Goal: Find contact information: Find contact information

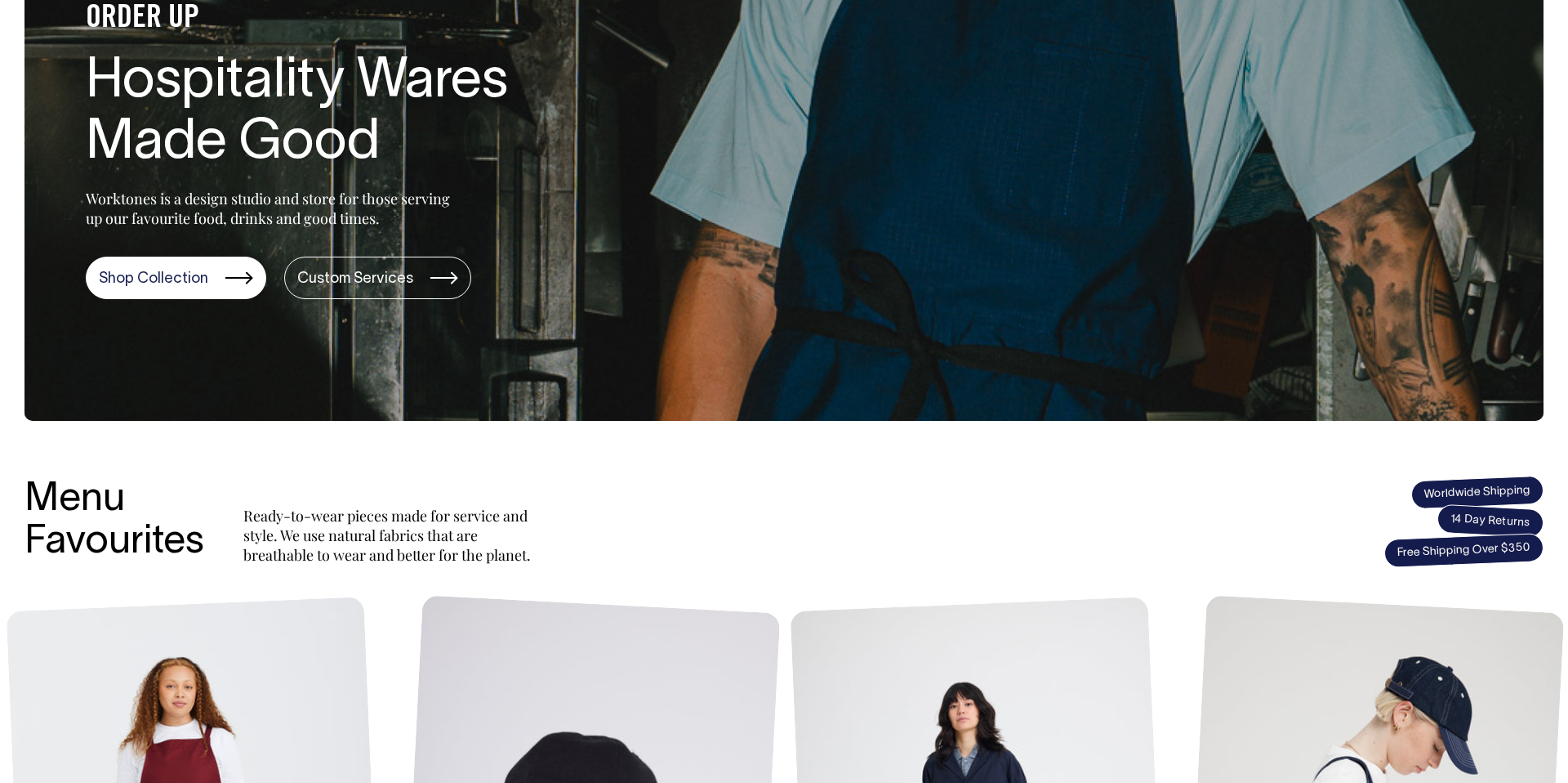
scroll to position [245, 0]
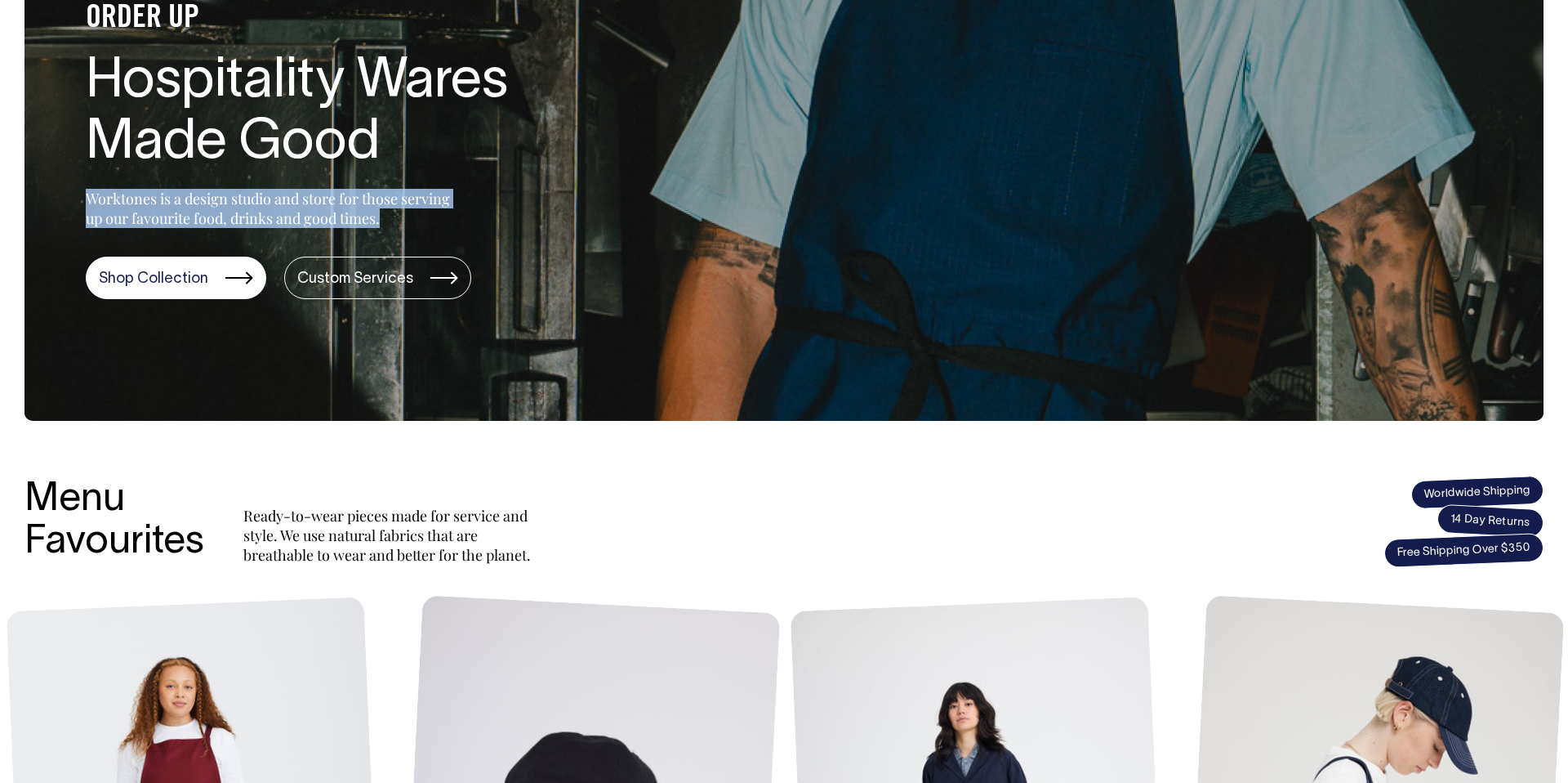
drag, startPoint x: 386, startPoint y: 227, endPoint x: 75, endPoint y: 202, distance: 312.0
click at [75, 202] on div "ORDER UP Hospitality Wares Made Good Worktones is a design studio and store for…" at bounding box center [317, 141] width 584 height 314
copy p "Worktones is a design studio and store for those serving up our favourite food,…"
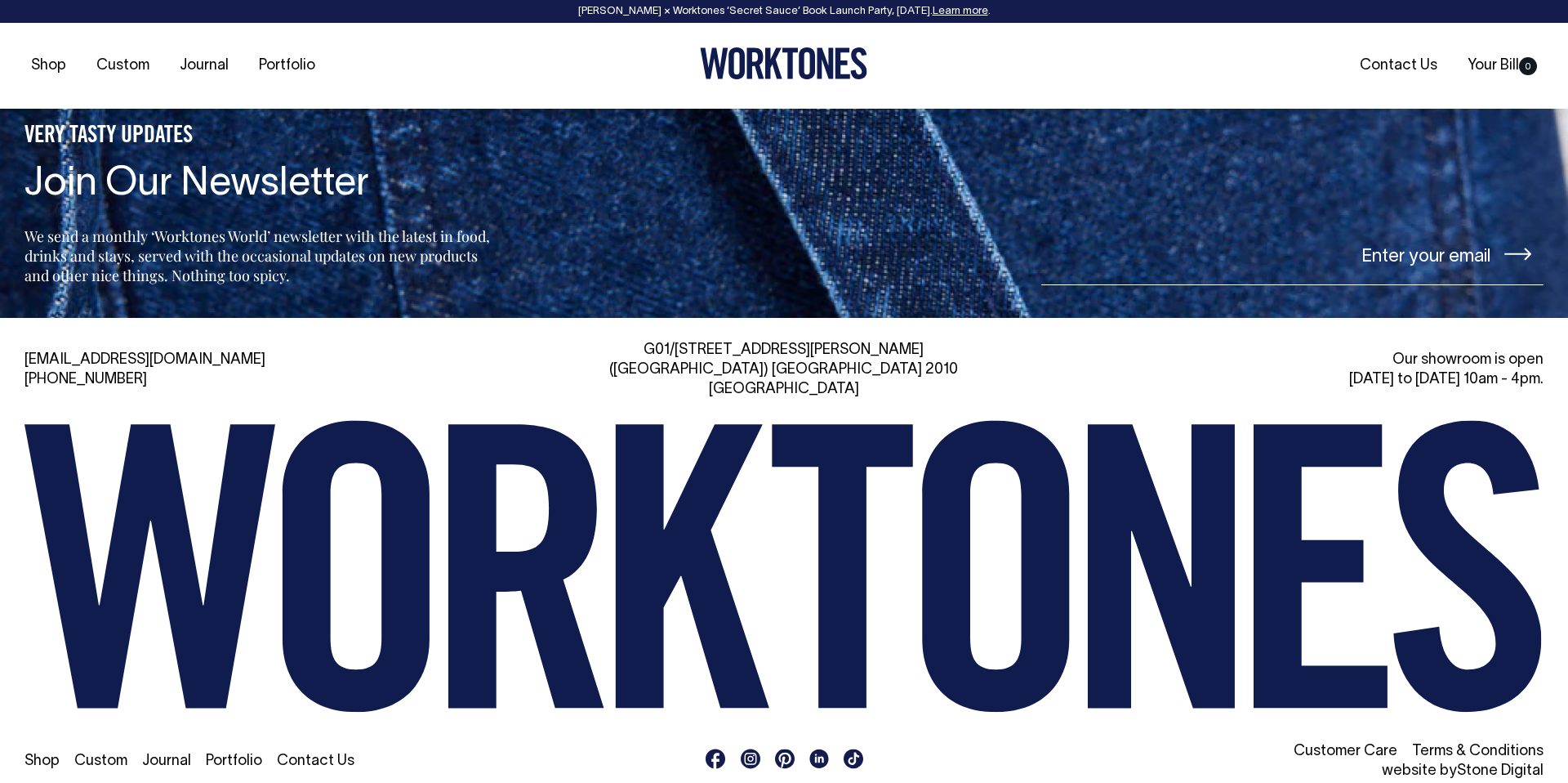
scroll to position [3929, 0]
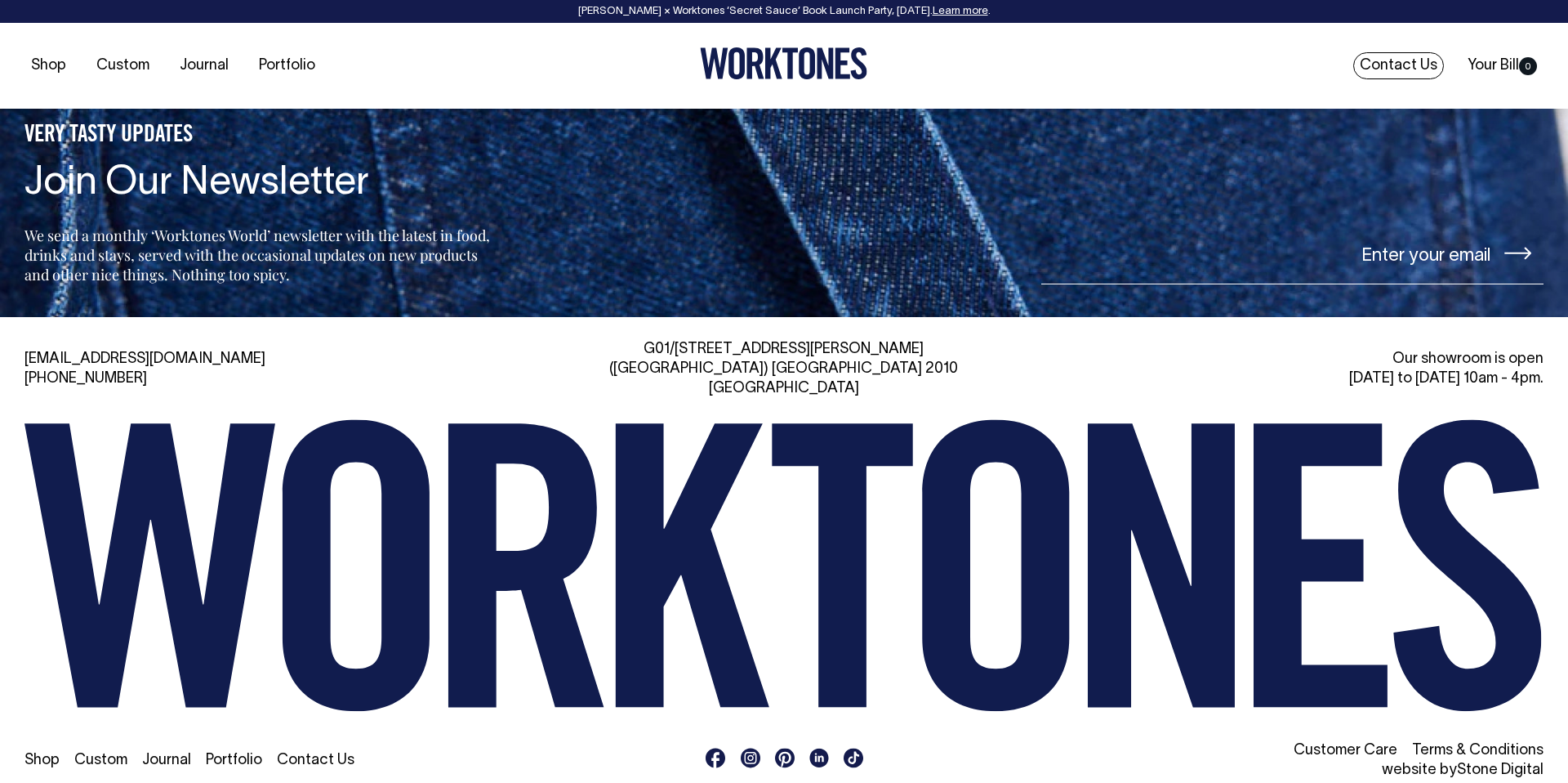
click at [1405, 66] on link "Contact Us" at bounding box center [1399, 65] width 91 height 27
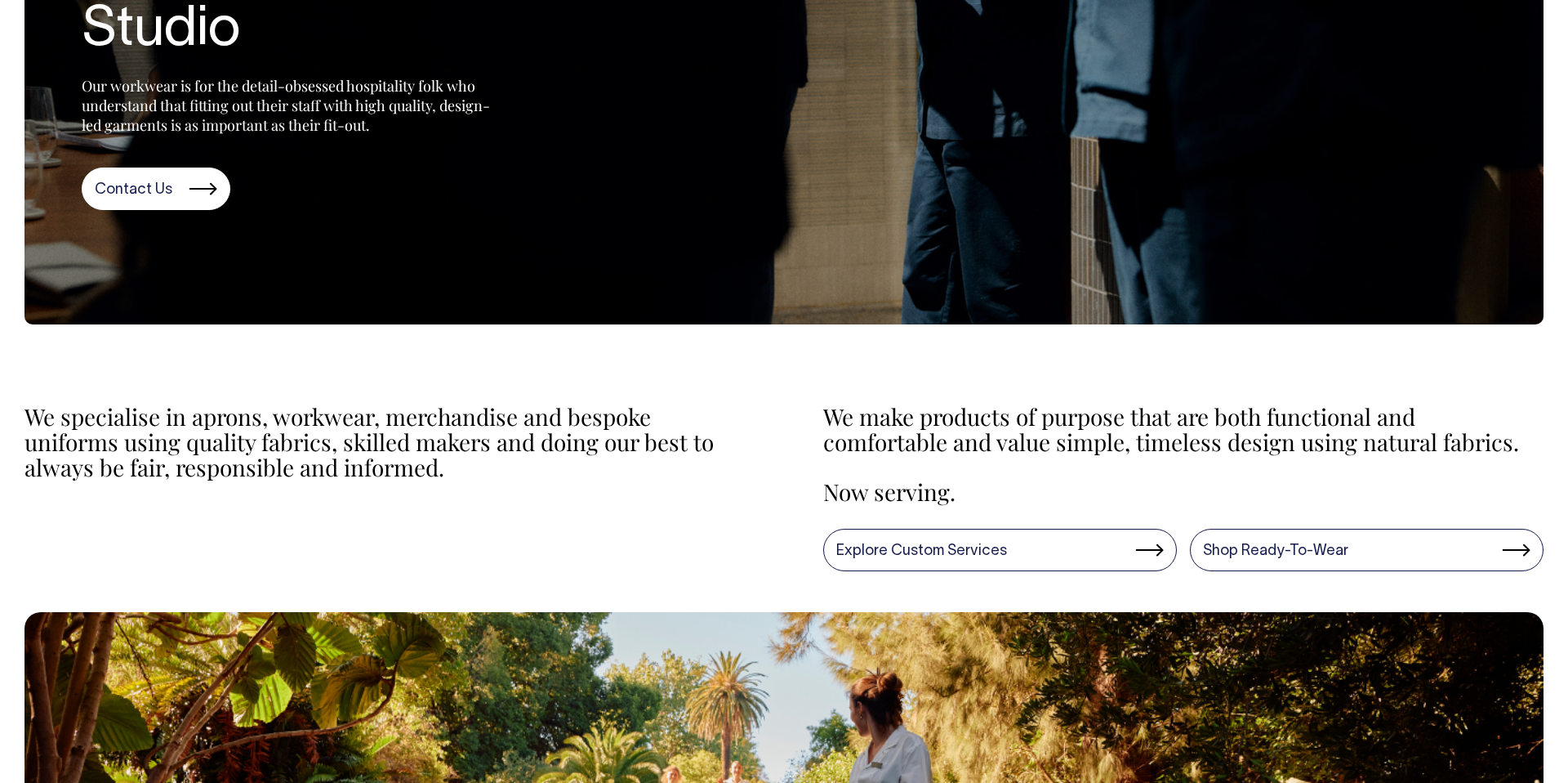
scroll to position [343, 0]
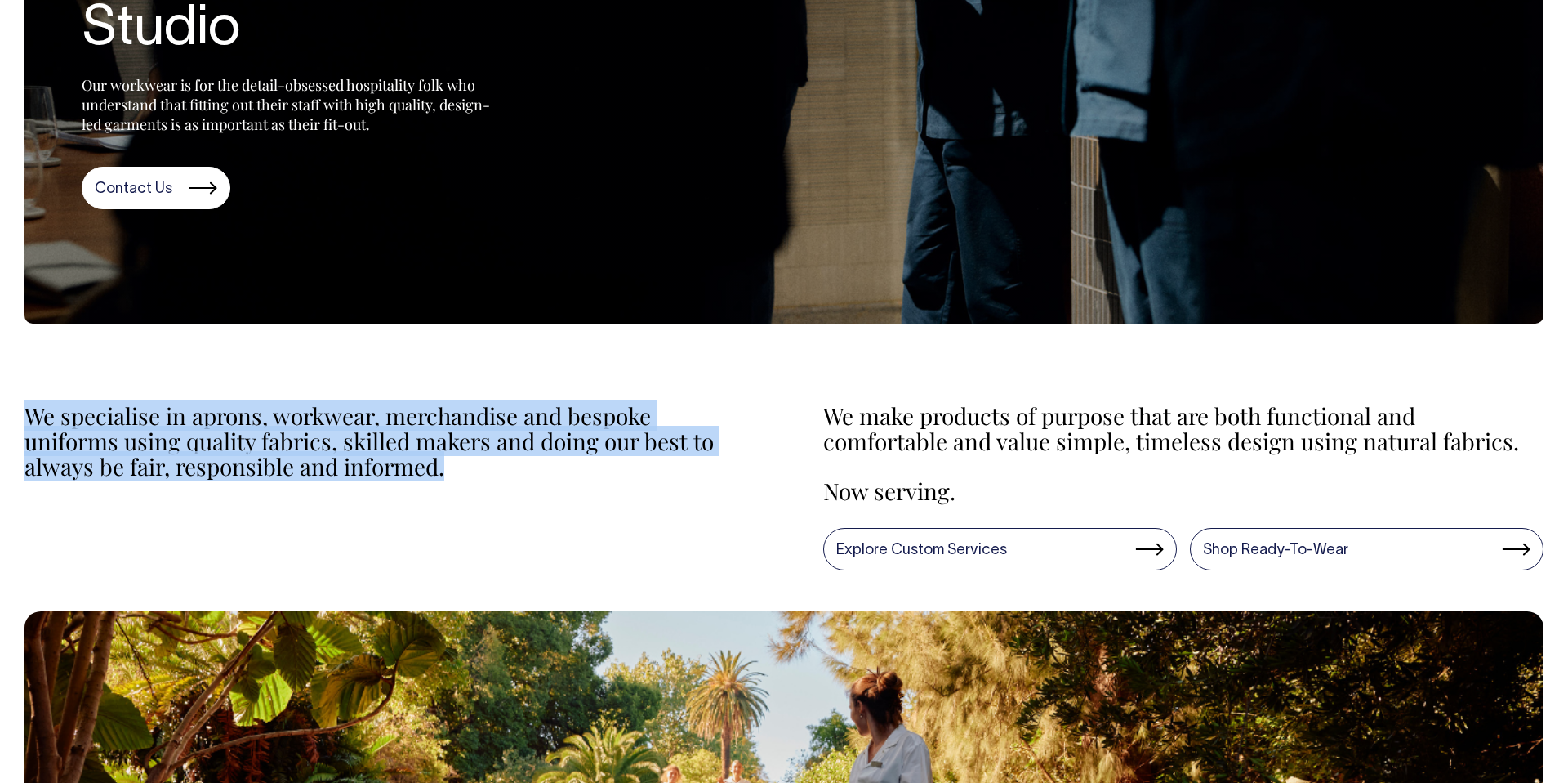
drag, startPoint x: 445, startPoint y: 461, endPoint x: 16, endPoint y: 420, distance: 431.0
click at [16, 420] on div "We specialise in aprons, workwear, merchandise and bespoke uniforms using quali…" at bounding box center [784, 475] width 1568 height 271
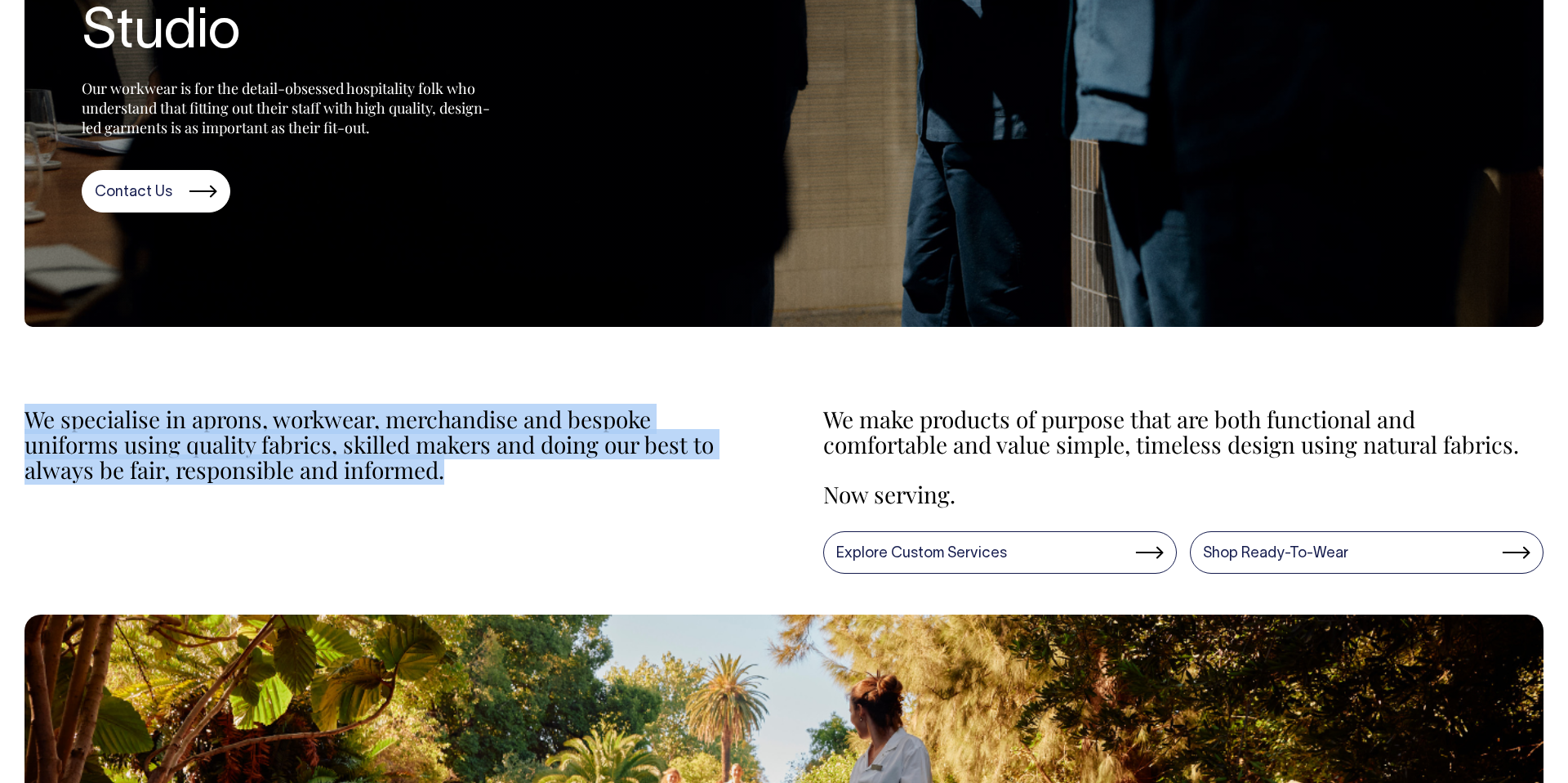
copy p "We specialise in aprons, workwear, merchandise and bespoke uniforms using quali…"
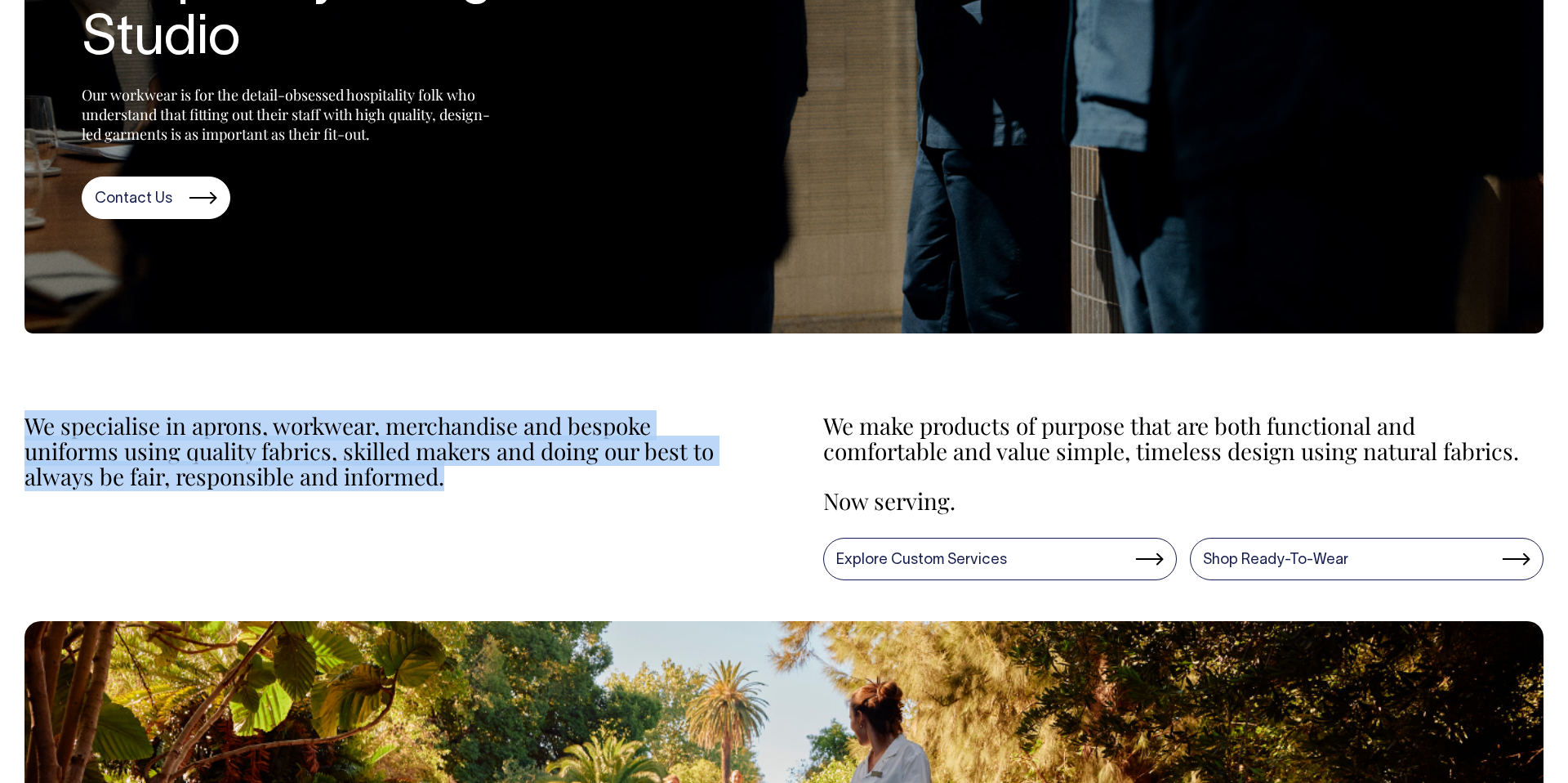
scroll to position [333, 0]
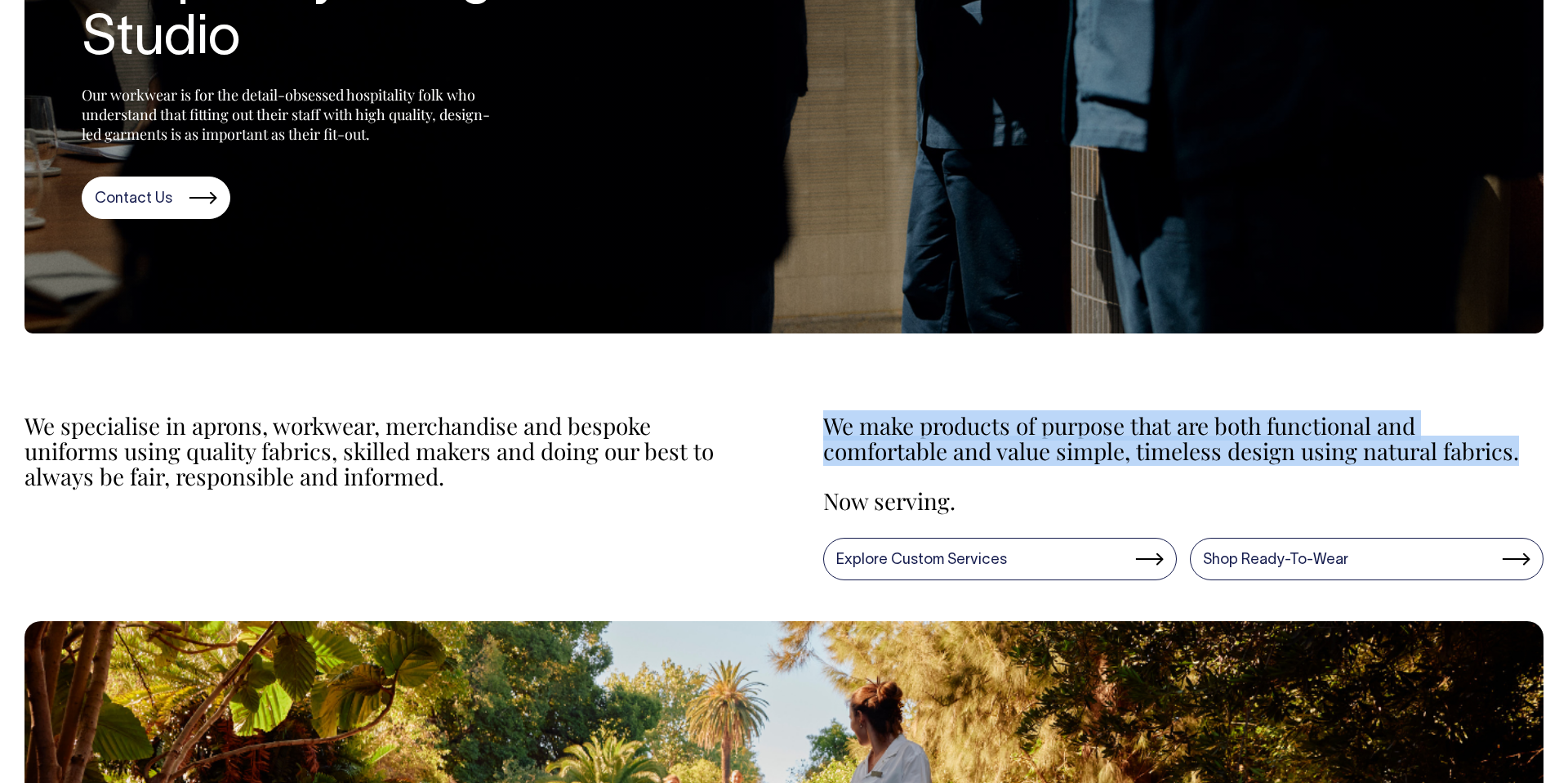
drag, startPoint x: 1518, startPoint y: 456, endPoint x: 827, endPoint y: 433, distance: 691.4
click at [827, 433] on p "We make products of purpose that are both functional and comfortable and value …" at bounding box center [1184, 438] width 721 height 51
copy p "We make products of purpose that are both functional and comfortable and value …"
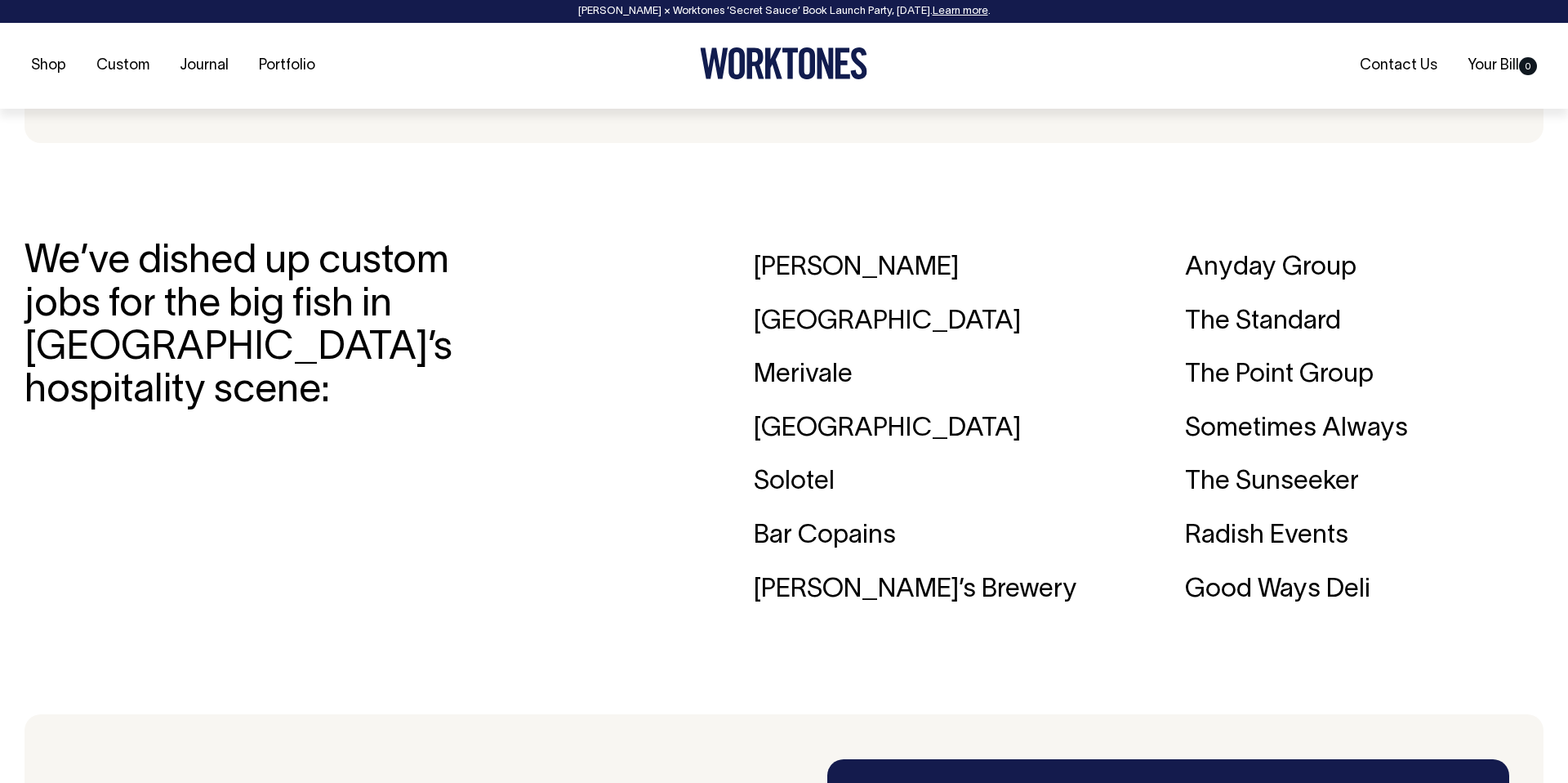
scroll to position [2622, 0]
drag, startPoint x: 143, startPoint y: 390, endPoint x: 73, endPoint y: 284, distance: 127.0
click at [73, 284] on h3 "We’ve dished up custom jobs for the big fish in Australia’s hospitality scene:" at bounding box center [239, 326] width 429 height 172
